Goal: Find specific page/section: Find specific page/section

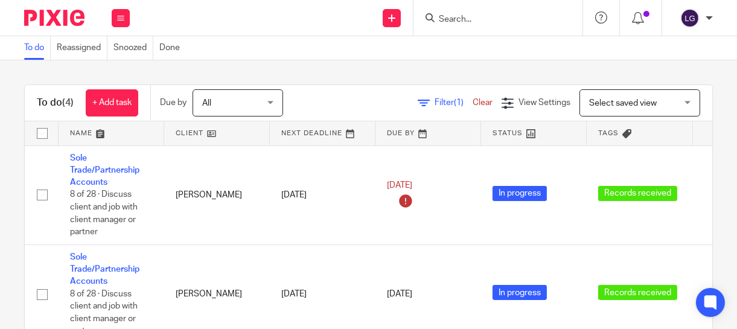
click at [487, 18] on input "Search" at bounding box center [492, 19] width 109 height 11
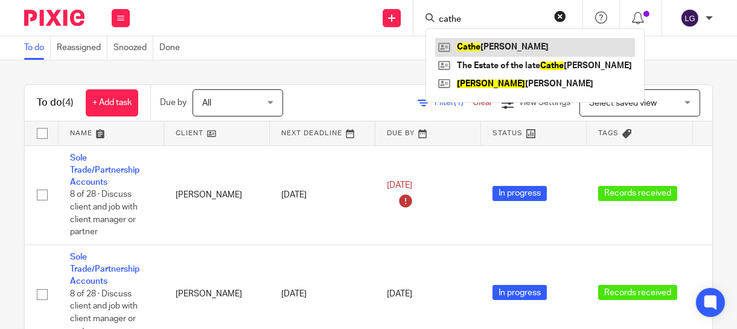
type input "cathe"
click at [487, 46] on link at bounding box center [535, 47] width 200 height 18
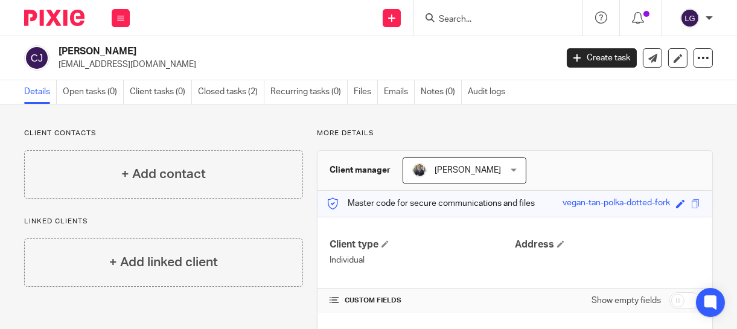
scroll to position [68, 0]
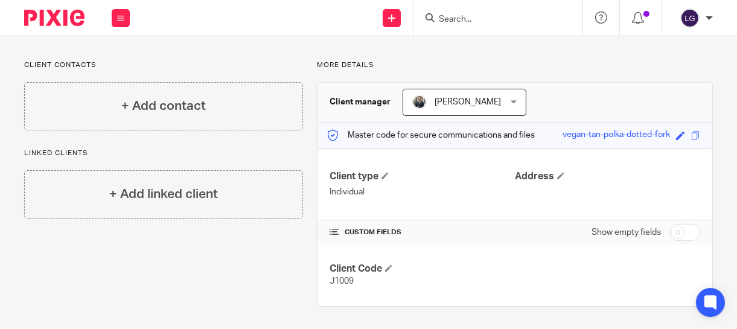
click at [453, 15] on input "Search" at bounding box center [492, 19] width 109 height 11
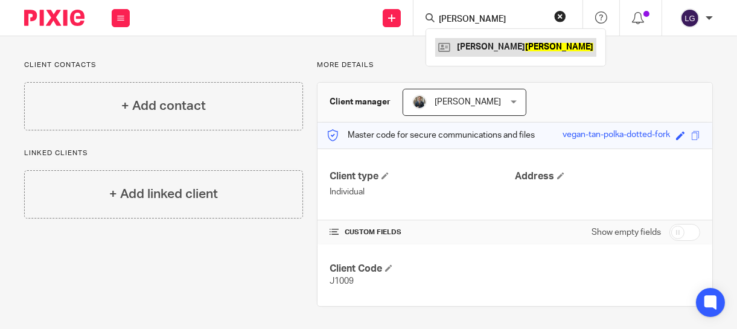
type input "[PERSON_NAME]"
click at [465, 43] on link at bounding box center [515, 47] width 161 height 18
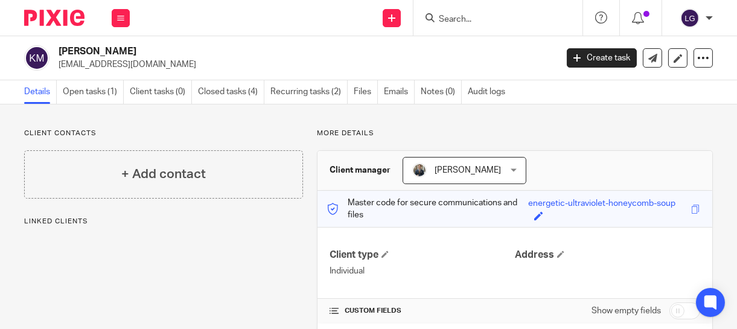
drag, startPoint x: 0, startPoint y: 0, endPoint x: 389, endPoint y: 130, distance: 410.1
click at [389, 130] on main "[PERSON_NAME] [EMAIL_ADDRESS][DOMAIN_NAME] Create task Update from Companies Ho…" at bounding box center [368, 164] width 737 height 329
click at [260, 127] on div "Client contacts + Add contact Linked clients + Add linked client More details C…" at bounding box center [368, 256] width 737 height 305
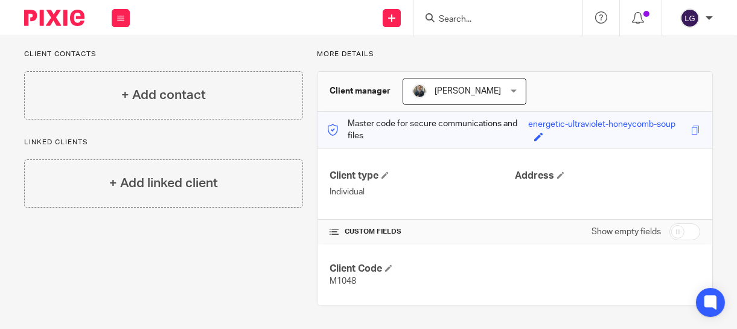
scroll to position [78, 0]
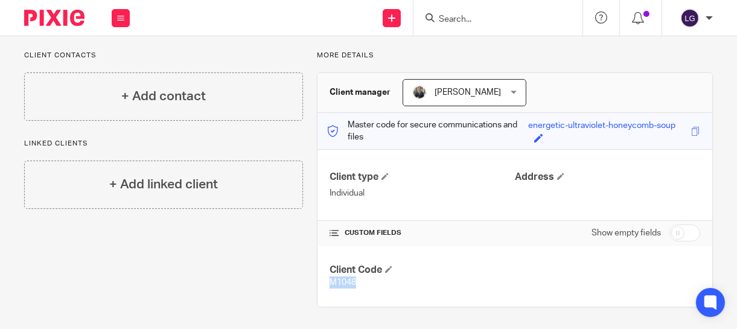
drag, startPoint x: 353, startPoint y: 283, endPoint x: 325, endPoint y: 280, distance: 27.3
click at [330, 280] on span "M1048" at bounding box center [343, 282] width 27 height 8
copy span "M1048"
click at [383, 282] on p "M1048" at bounding box center [422, 283] width 185 height 12
click at [452, 0] on div at bounding box center [498, 18] width 169 height 36
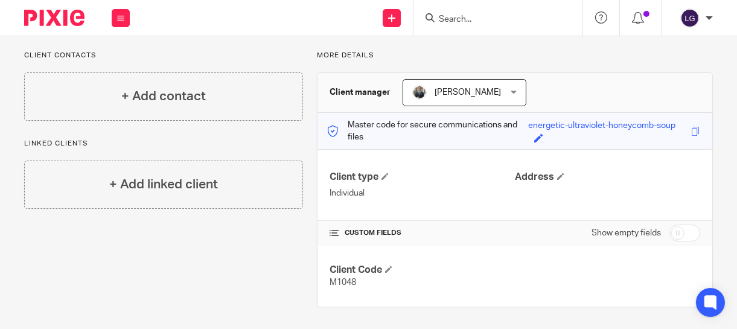
click at [452, 11] on form at bounding box center [502, 17] width 129 height 15
click at [448, 27] on div at bounding box center [498, 18] width 169 height 36
click at [470, 17] on input "Search" at bounding box center [492, 19] width 109 height 11
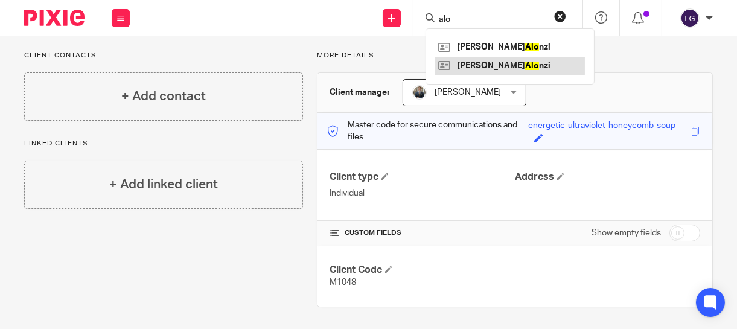
type input "alo"
click at [473, 71] on link at bounding box center [510, 66] width 150 height 18
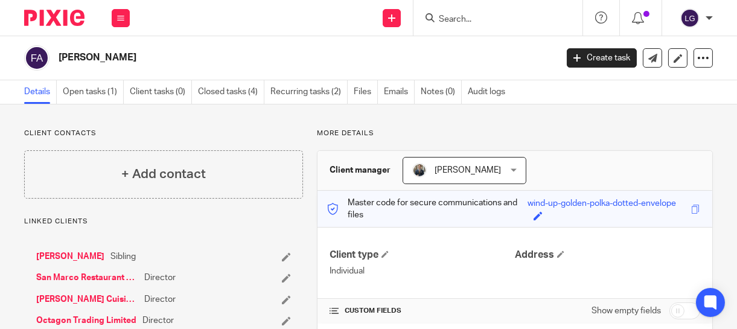
scroll to position [79, 0]
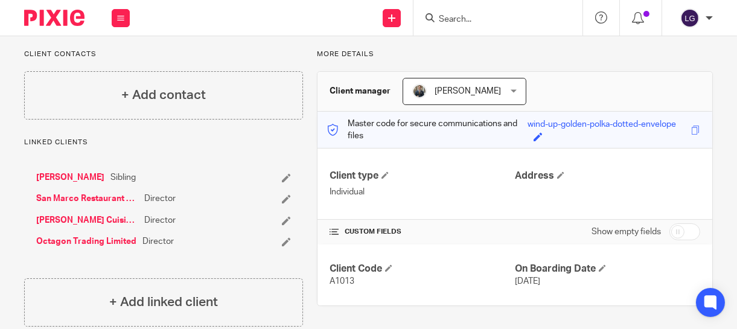
click at [475, 18] on input "Search" at bounding box center [492, 19] width 109 height 11
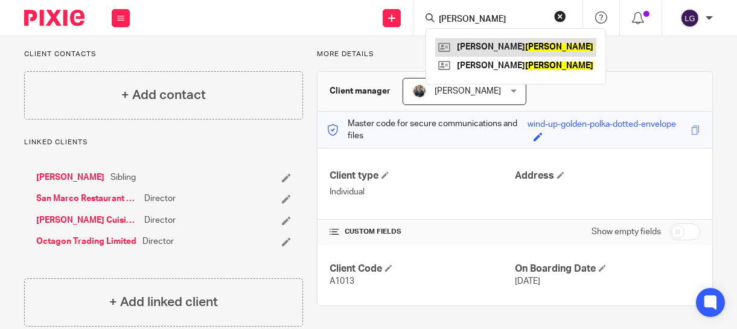
type input "doyle"
click at [475, 42] on link at bounding box center [515, 47] width 161 height 18
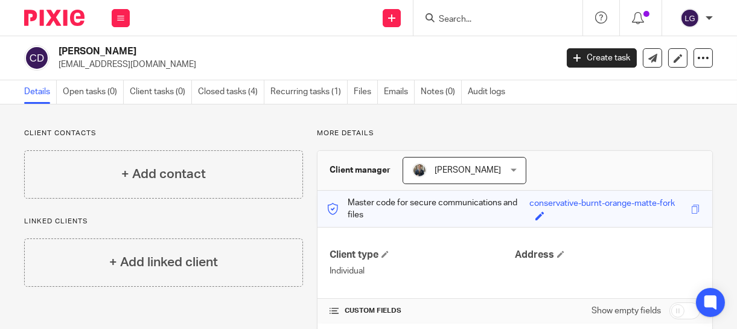
scroll to position [79, 0]
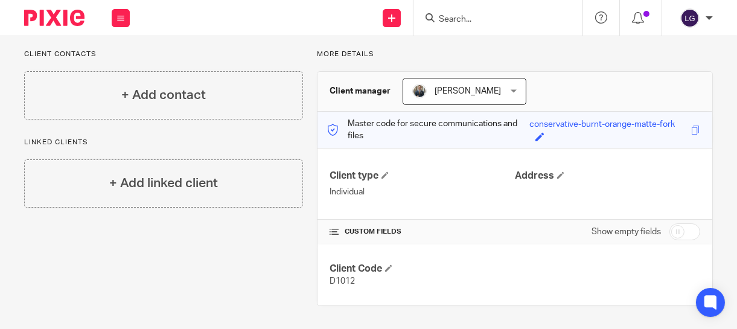
click at [339, 280] on span "D1012" at bounding box center [342, 281] width 25 height 8
copy span "D1012"
click at [430, 278] on p "D1012" at bounding box center [422, 281] width 185 height 12
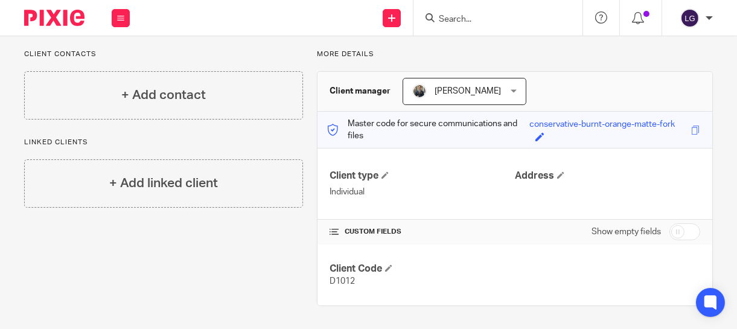
click at [471, 12] on form at bounding box center [502, 17] width 129 height 15
click at [462, 19] on input "Search" at bounding box center [492, 19] width 109 height 11
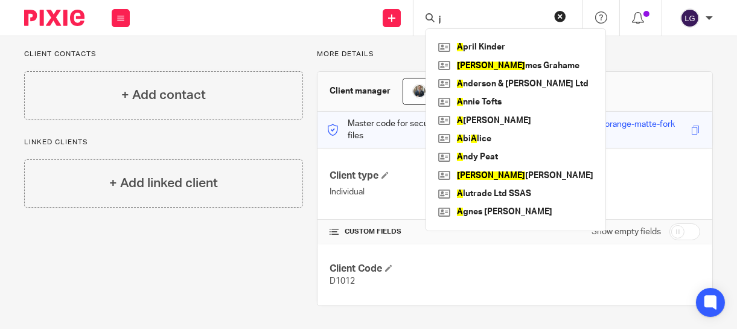
type input "j"
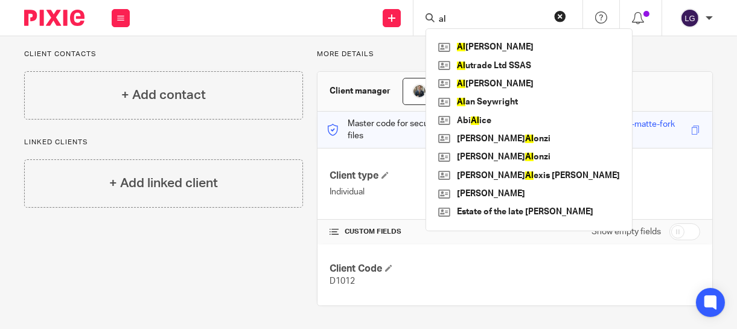
type input "a"
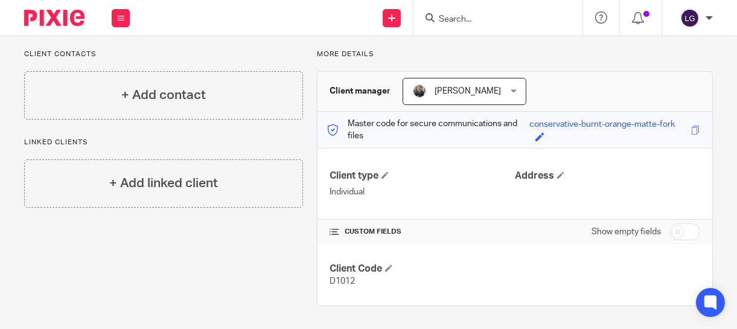
click at [462, 19] on input "Search" at bounding box center [492, 19] width 109 height 11
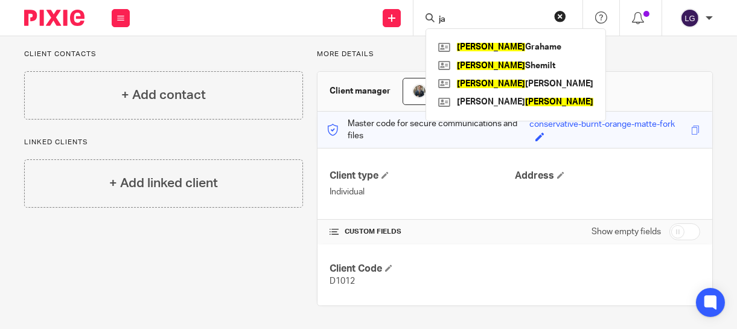
type input "j"
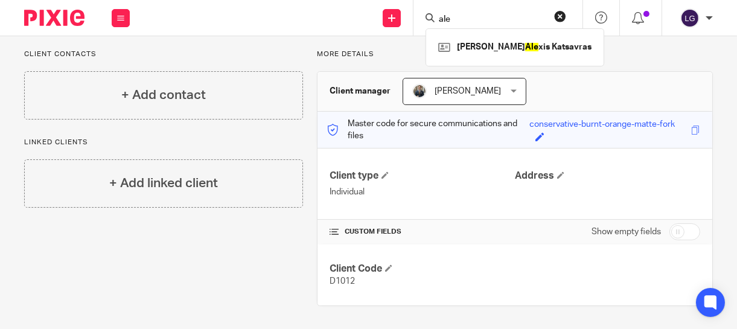
type input "ale"
click at [558, 13] on button "reset" at bounding box center [560, 16] width 12 height 12
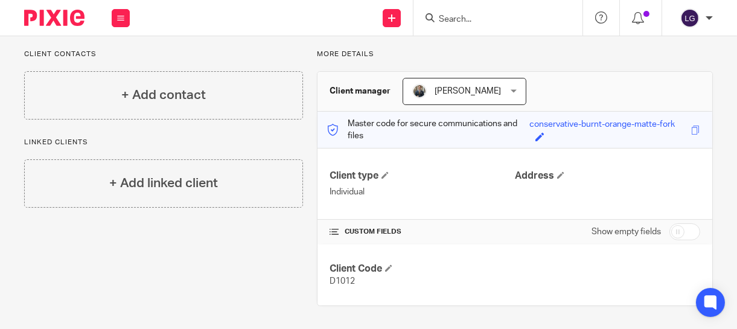
click at [491, 24] on input "Search" at bounding box center [492, 19] width 109 height 11
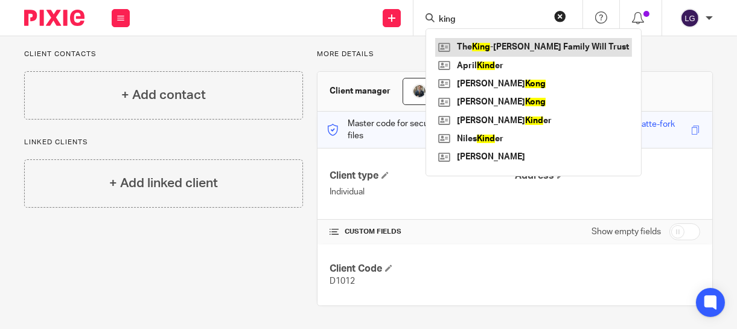
type input "king"
click at [495, 46] on link at bounding box center [533, 47] width 197 height 18
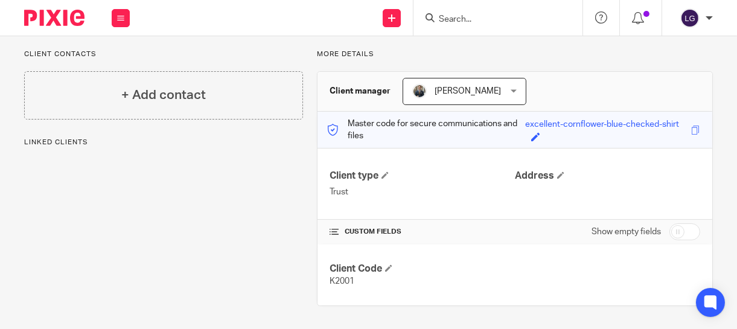
scroll to position [78, 0]
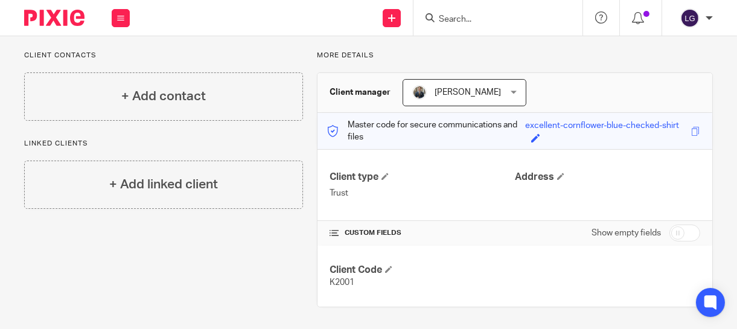
click at [453, 18] on input "Search" at bounding box center [492, 19] width 109 height 11
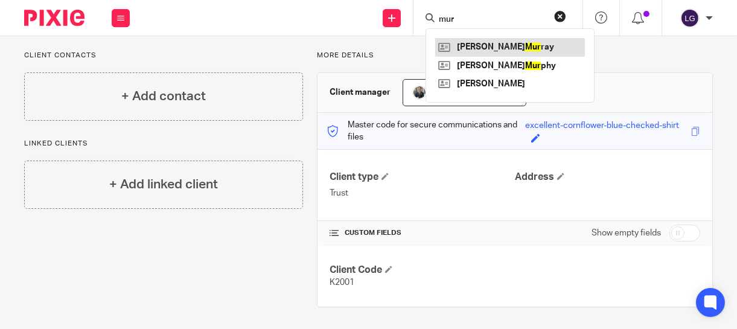
type input "mur"
click at [474, 46] on link at bounding box center [510, 47] width 150 height 18
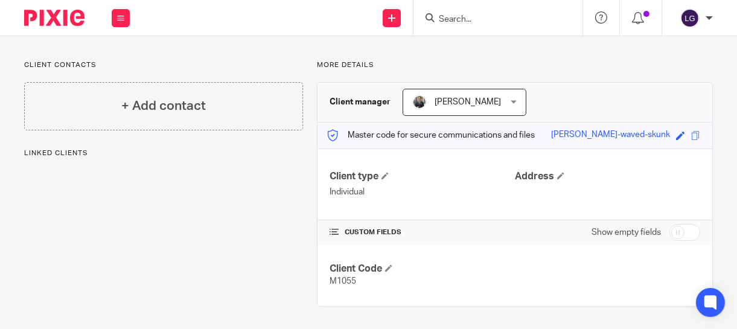
scroll to position [68, 0]
click at [458, 22] on input "Search" at bounding box center [492, 19] width 109 height 11
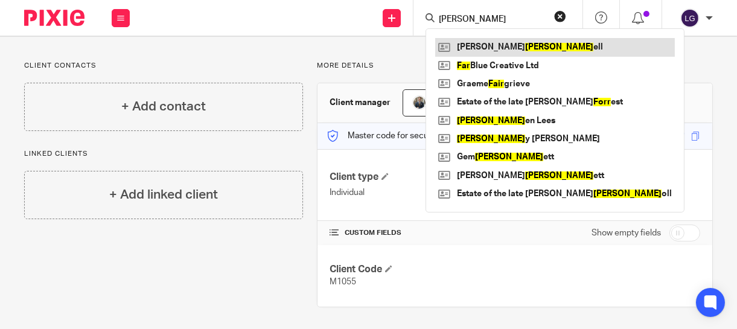
type input "farr"
click at [485, 47] on link at bounding box center [555, 47] width 240 height 18
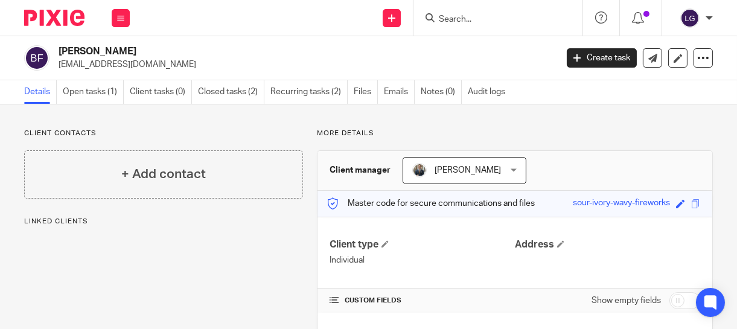
scroll to position [68, 0]
